Goal: Task Accomplishment & Management: Use online tool/utility

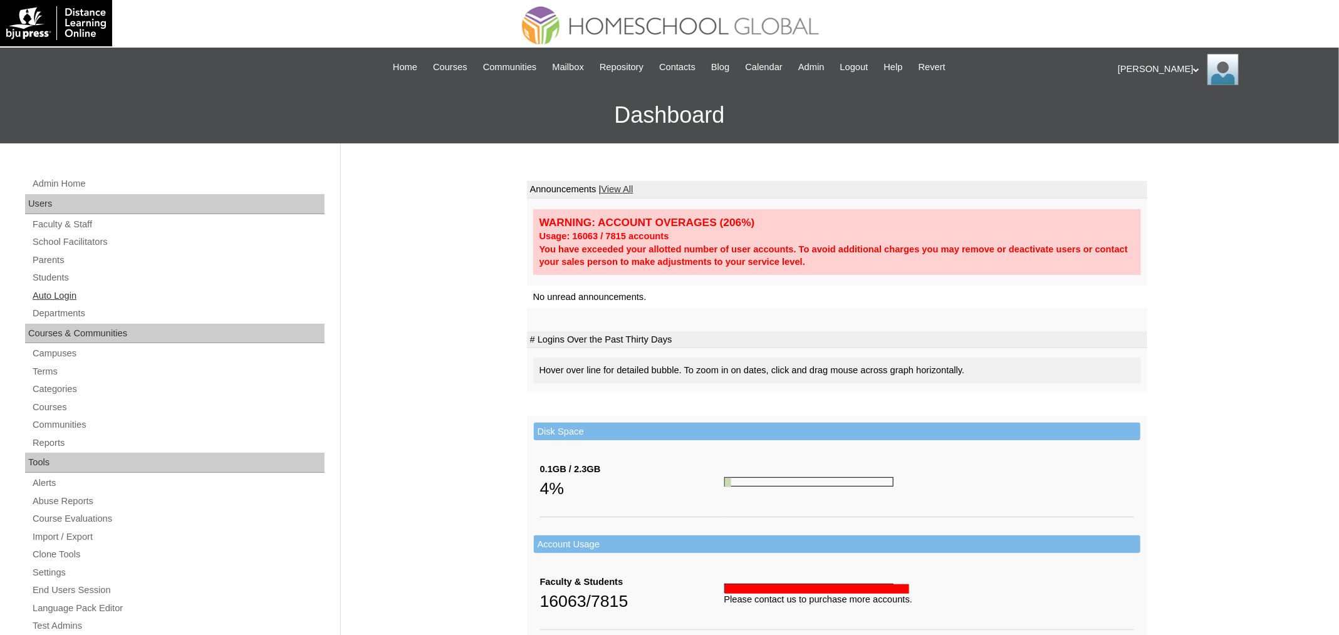
click at [72, 297] on link "Auto Login" at bounding box center [177, 296] width 293 height 16
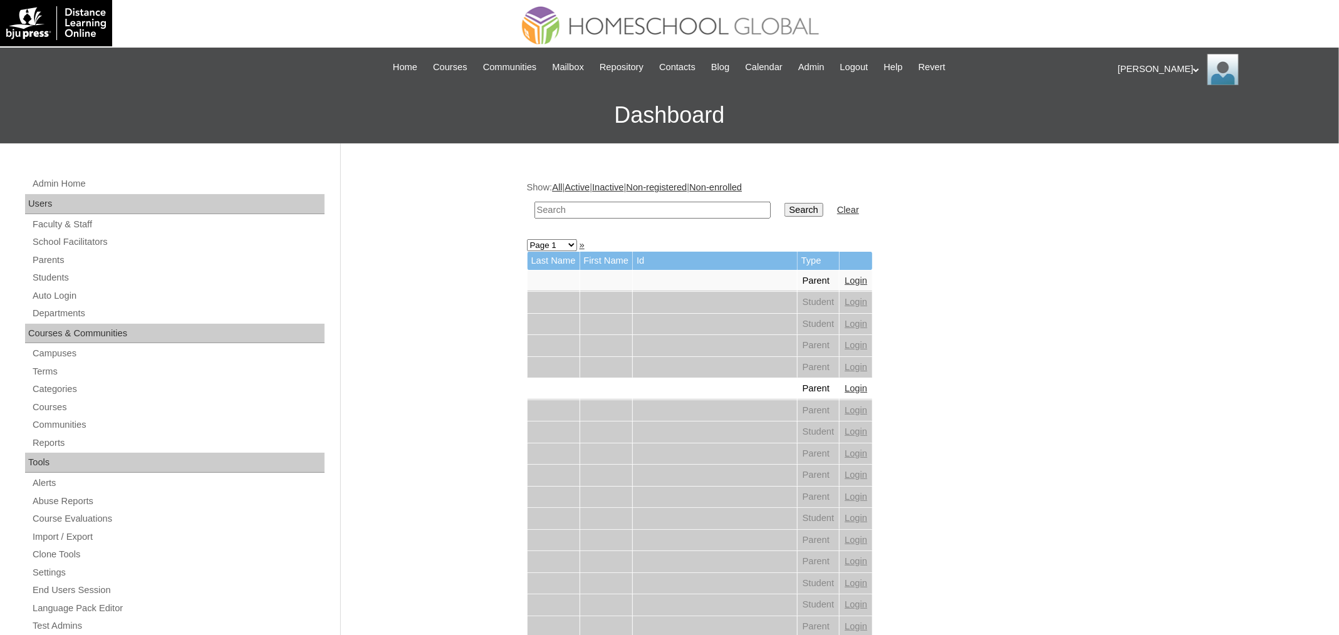
click at [556, 204] on input "text" at bounding box center [652, 210] width 236 height 17
paste input "[PERSON_NAME]"
type input "[PERSON_NAME]"
click at [784, 203] on input "Search" at bounding box center [803, 210] width 39 height 14
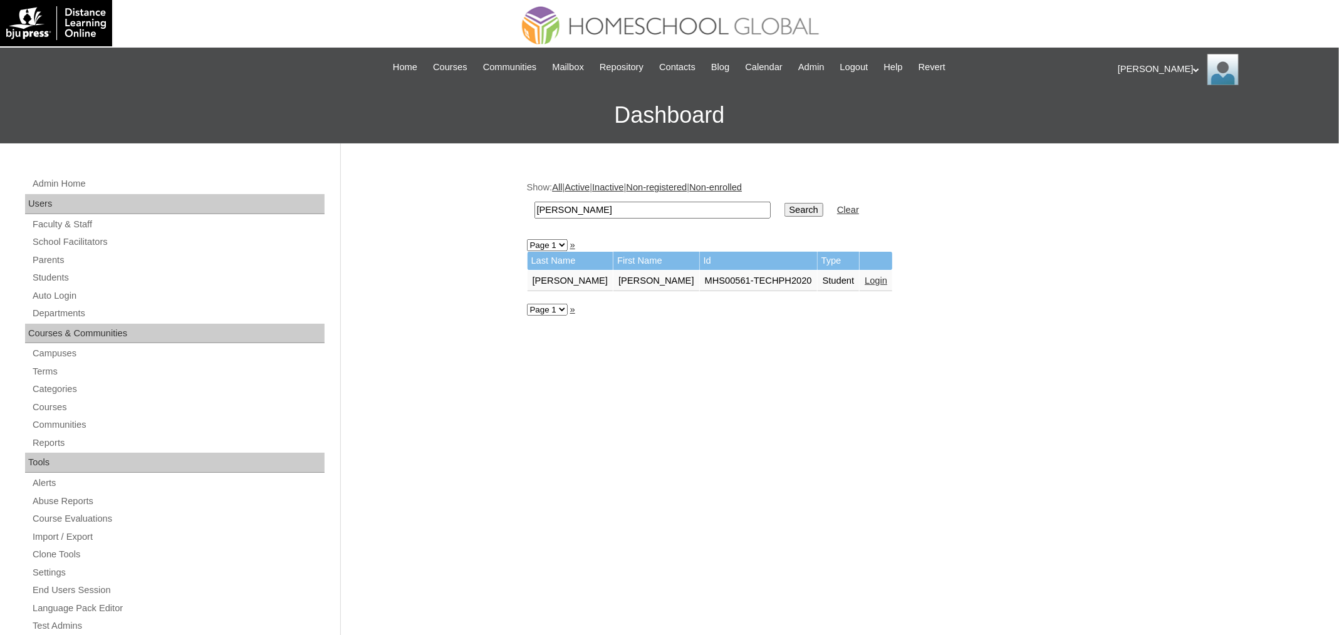
click at [865, 276] on link "Login" at bounding box center [876, 281] width 23 height 10
